Goal: Complete application form: Complete application form

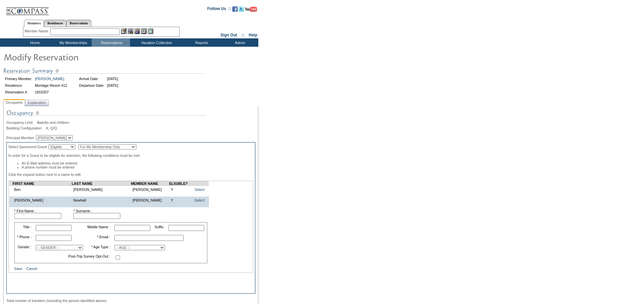
scroll to position [33, 0]
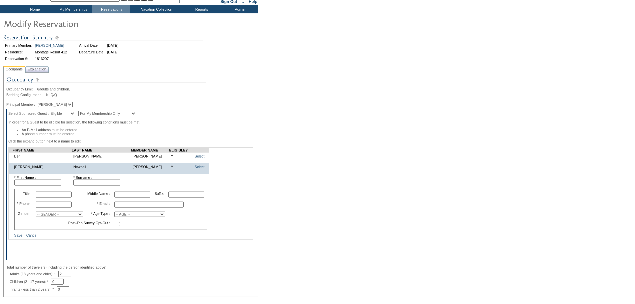
click at [46, 185] on input "text" at bounding box center [37, 182] width 47 height 6
type input "[PERSON_NAME]"
click at [56, 207] on input "text" at bounding box center [54, 204] width 36 height 6
click at [43, 207] on input "text" at bounding box center [54, 204] width 36 height 6
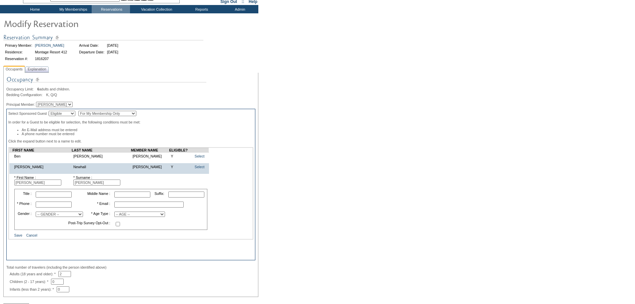
paste input "[PHONE_NUMBER]"
type input "[PHONE_NUMBER]"
click at [126, 207] on input "text" at bounding box center [148, 204] width 69 height 6
click at [145, 207] on input "text" at bounding box center [148, 204] width 69 height 6
paste input "mailto:[EMAIL_ADDRESS][DOMAIN_NAME]"
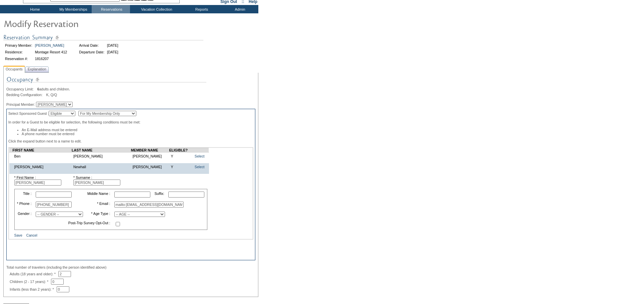
drag, startPoint x: 124, startPoint y: 211, endPoint x: 83, endPoint y: 208, distance: 41.2
click at [83, 208] on tr "* Phone : [PHONE_NUMBER] * Email : mailto:[EMAIL_ADDRESS][DOMAIN_NAME]" at bounding box center [110, 204] width 191 height 9
type input "[EMAIL_ADDRESS][DOMAIN_NAME]"
click at [152, 217] on select "-- AGE -- Adult (23 years and older) Young Adult (18 - 22 years) Child (2 - 17 …" at bounding box center [139, 213] width 51 height 5
select select "A"
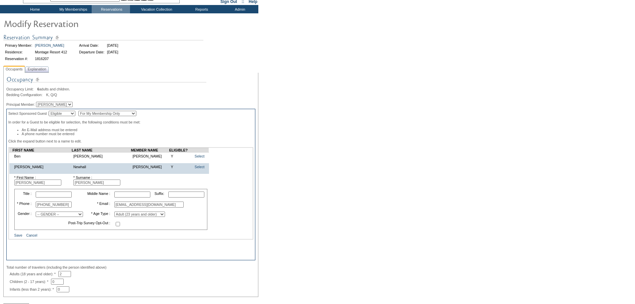
click at [114, 217] on select "-- AGE -- Adult (23 years and older) Young Adult (18 - 22 years) Child (2 - 17 …" at bounding box center [139, 213] width 51 height 5
click at [17, 237] on link "Save" at bounding box center [18, 235] width 8 height 4
